Goal: Task Accomplishment & Management: Manage account settings

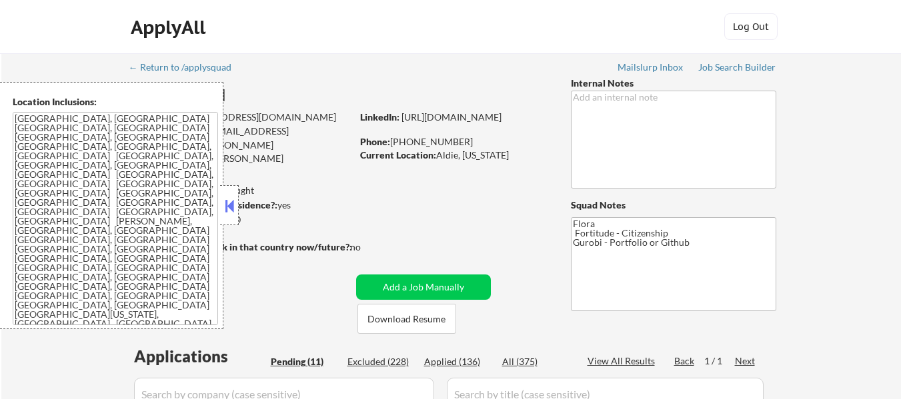
select select ""pending""
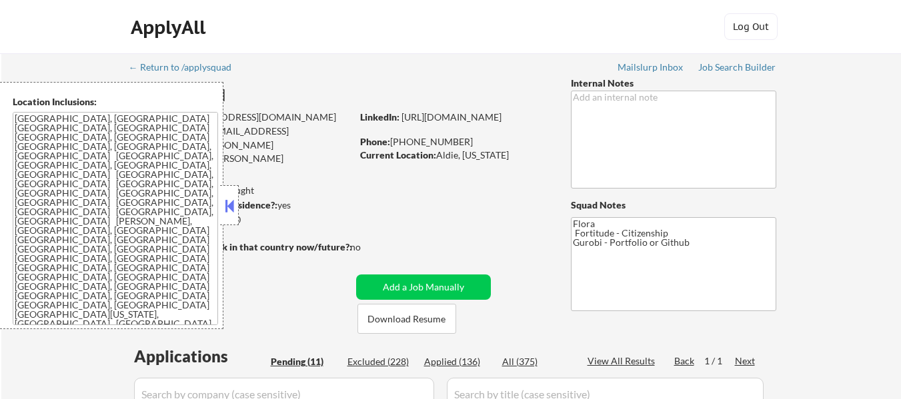
select select ""pending""
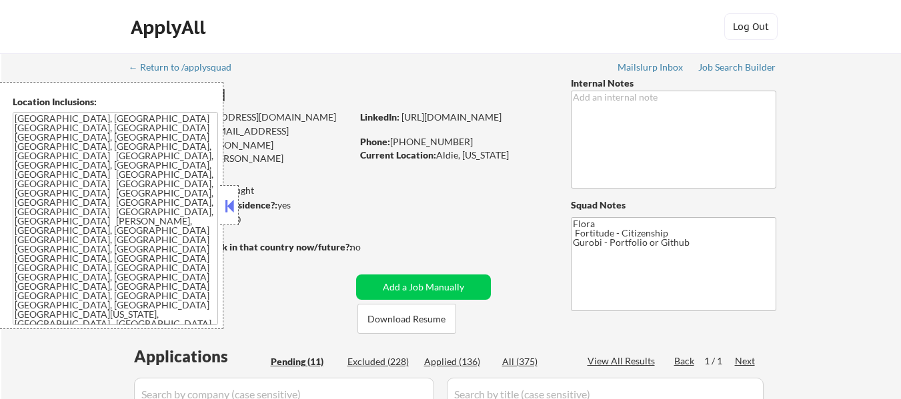
select select ""pending""
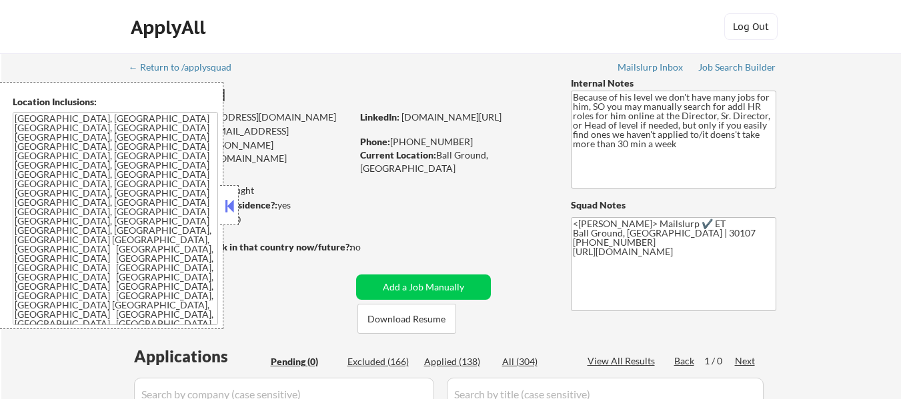
click at [226, 210] on button at bounding box center [229, 206] width 15 height 20
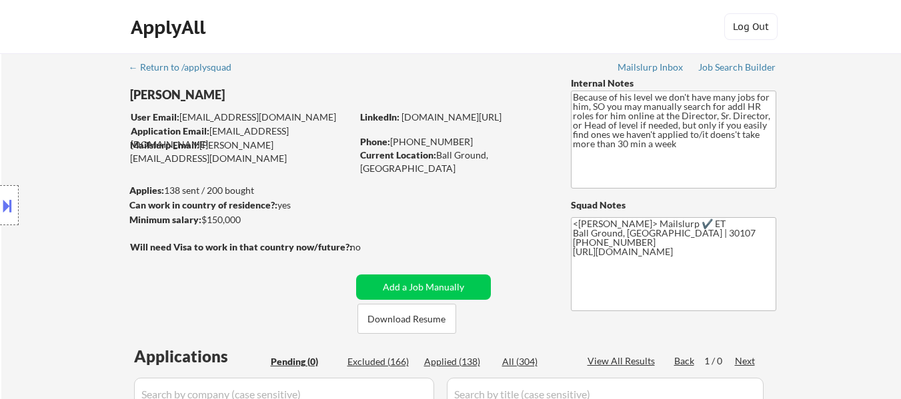
click at [14, 207] on button at bounding box center [7, 206] width 15 height 22
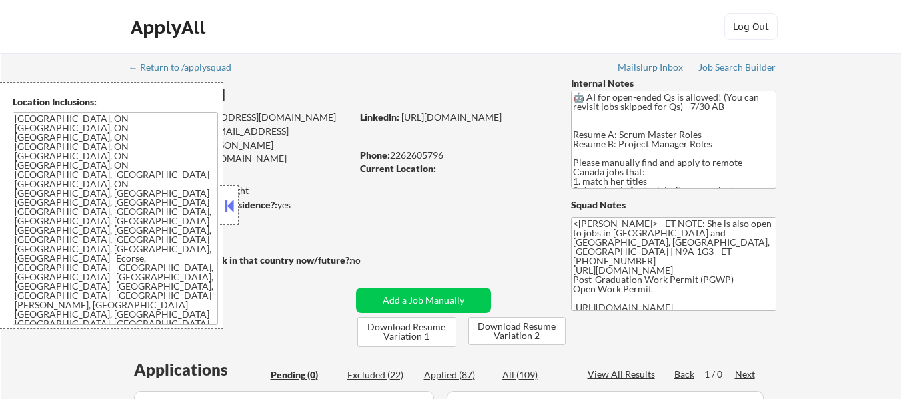
click at [227, 202] on button at bounding box center [229, 206] width 15 height 20
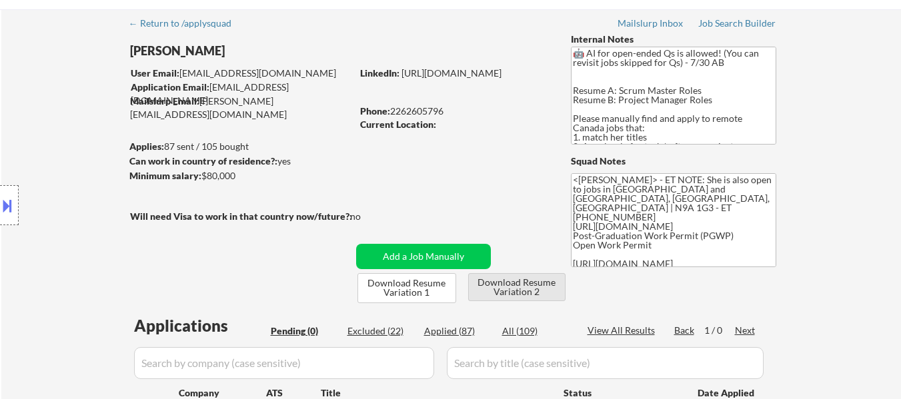
scroll to position [67, 0]
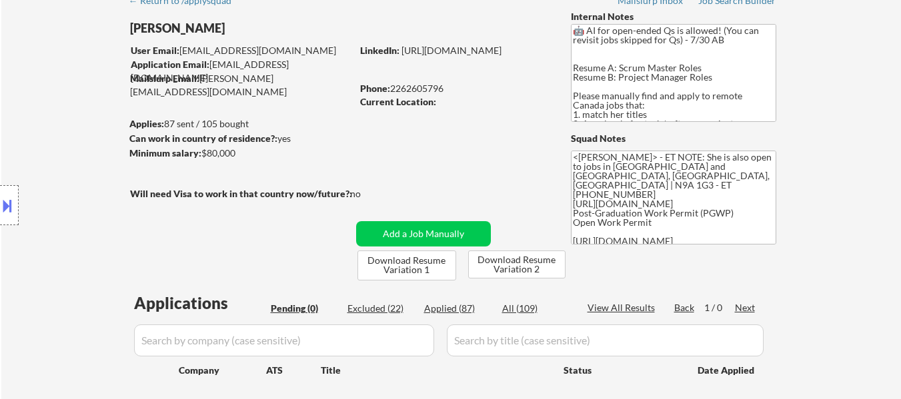
click at [3, 211] on button at bounding box center [7, 206] width 15 height 22
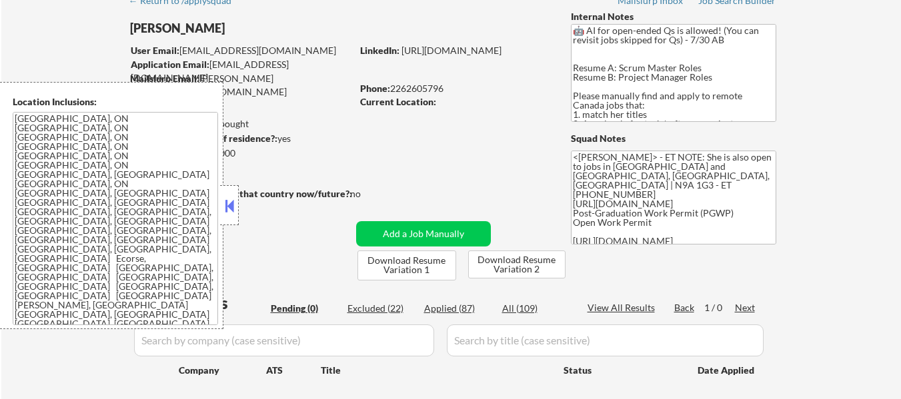
click at [227, 203] on button at bounding box center [229, 206] width 15 height 20
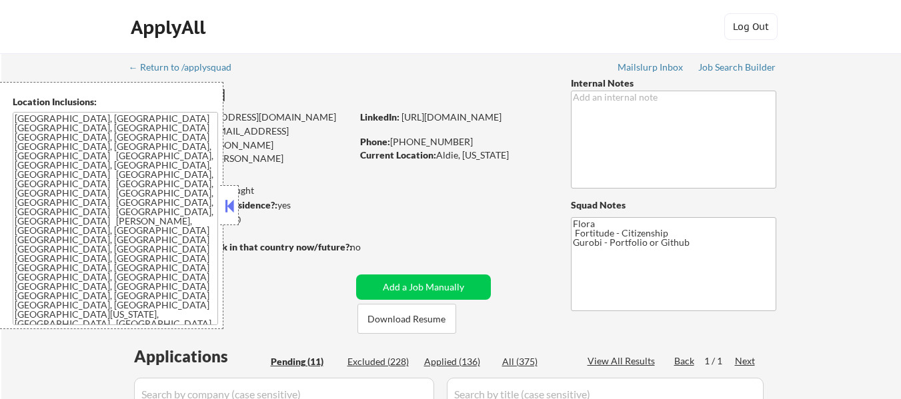
select select ""pending""
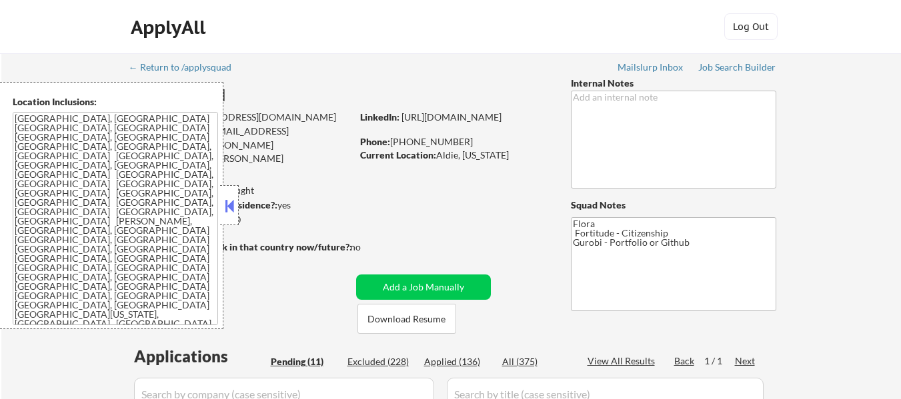
select select ""pending""
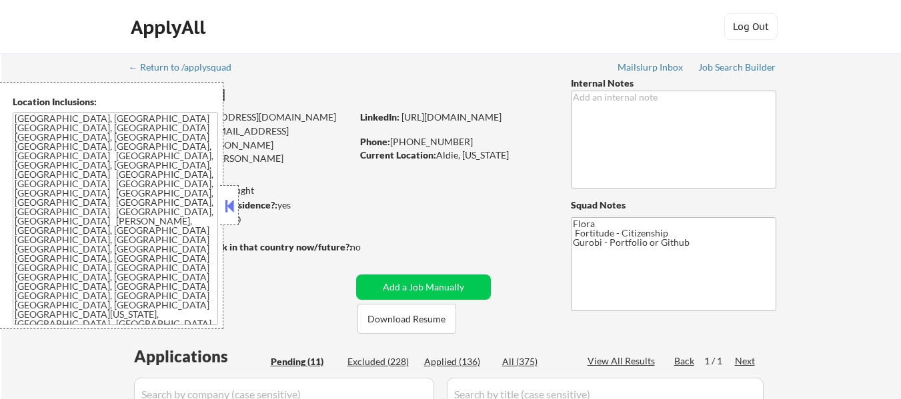
select select ""pending""
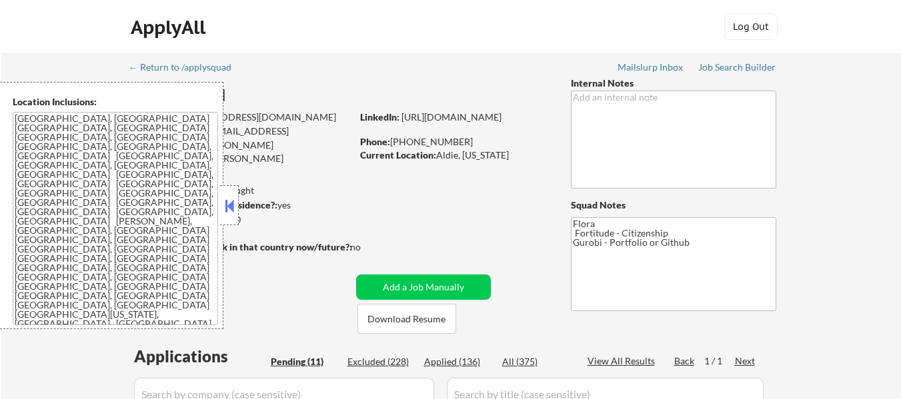
select select ""pending""
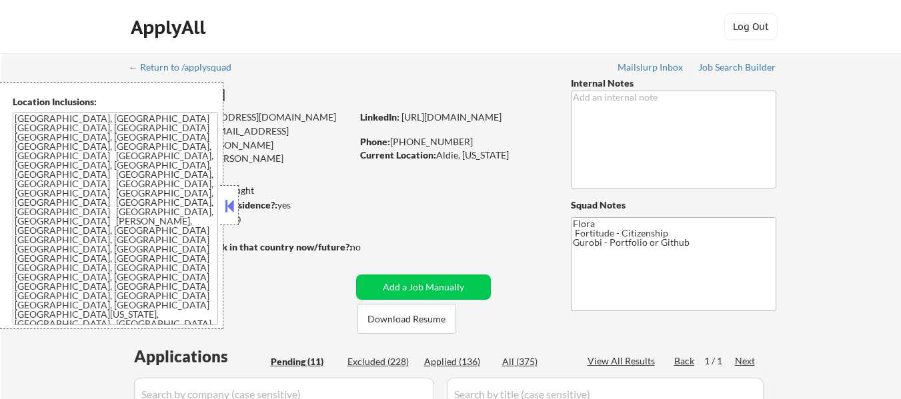
select select ""pending""
click at [230, 199] on button at bounding box center [229, 206] width 15 height 20
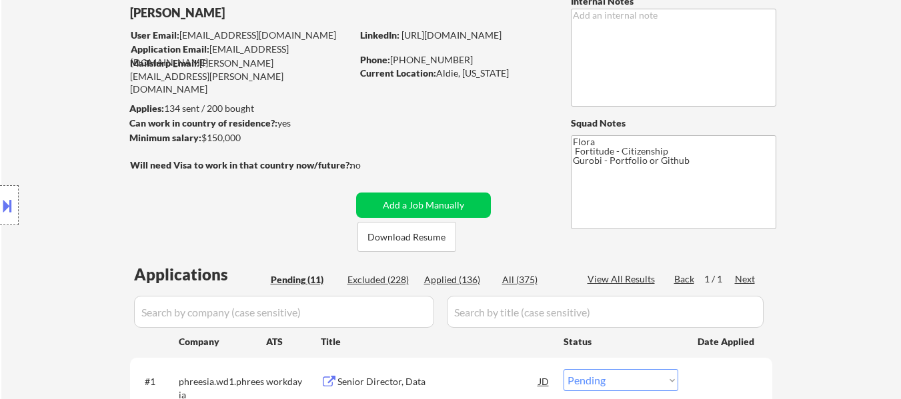
scroll to position [200, 0]
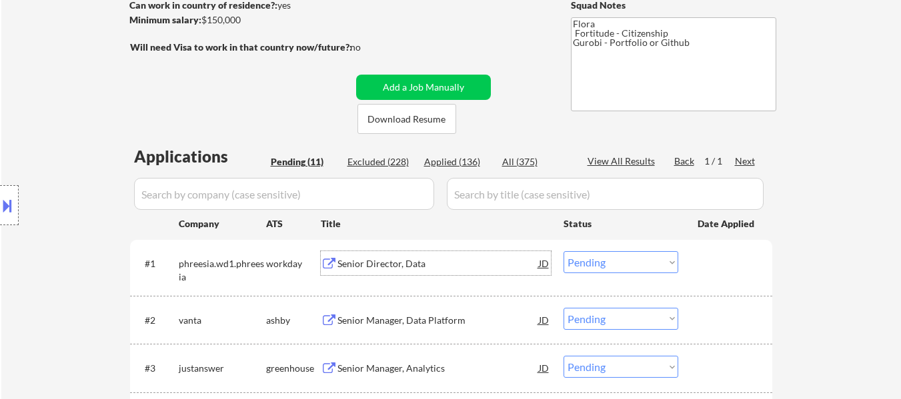
click at [381, 260] on div "Senior Director, Data" at bounding box center [437, 263] width 201 height 13
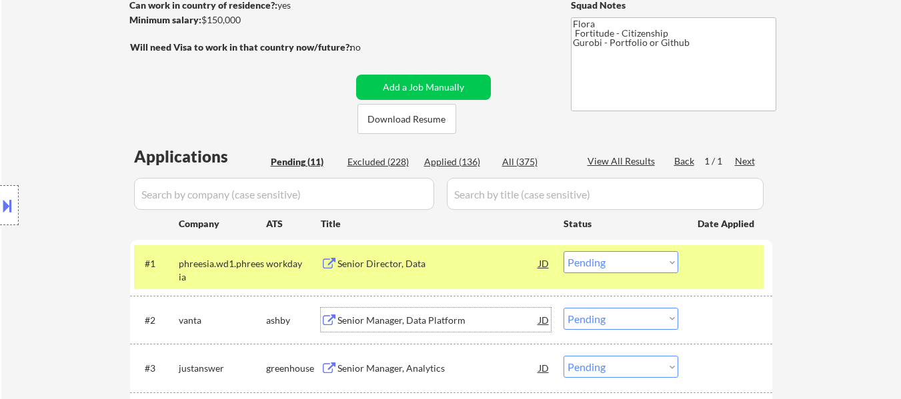
click at [427, 325] on div "Senior Manager, Data Platform" at bounding box center [437, 320] width 201 height 13
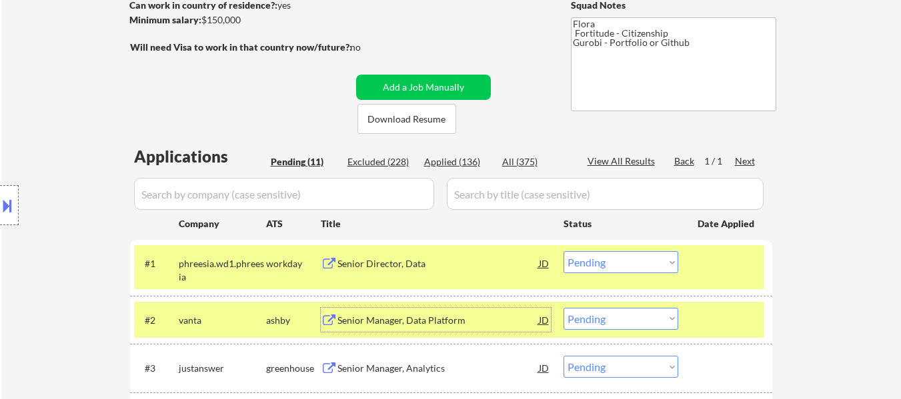
click at [433, 368] on div "Senior Manager, Analytics" at bounding box center [437, 368] width 201 height 13
